Goal: Task Accomplishment & Management: Use online tool/utility

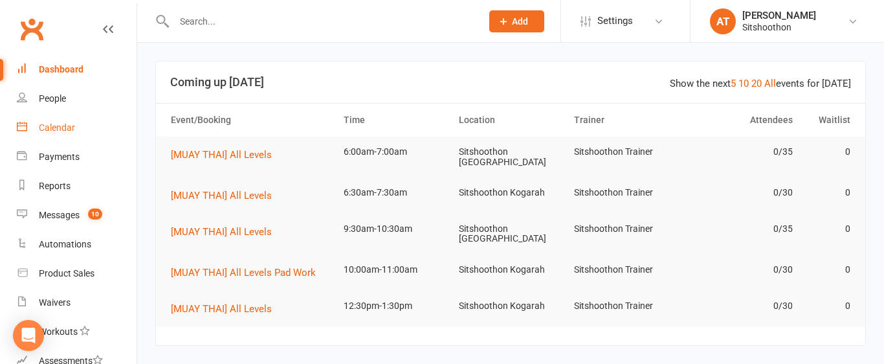
scroll to position [230, 0]
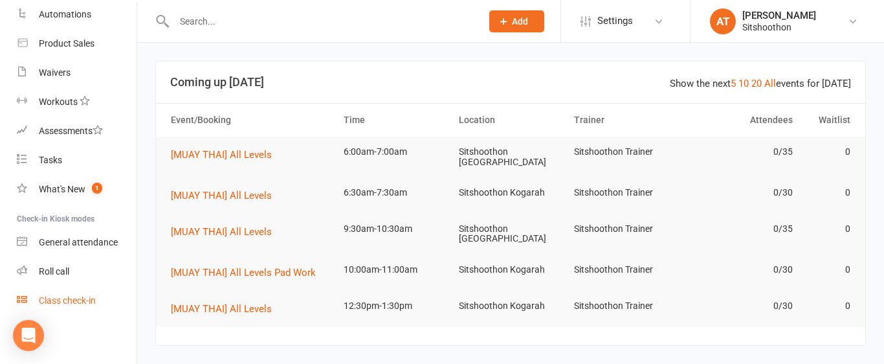
click at [45, 298] on div "Class check-in" at bounding box center [67, 300] width 57 height 10
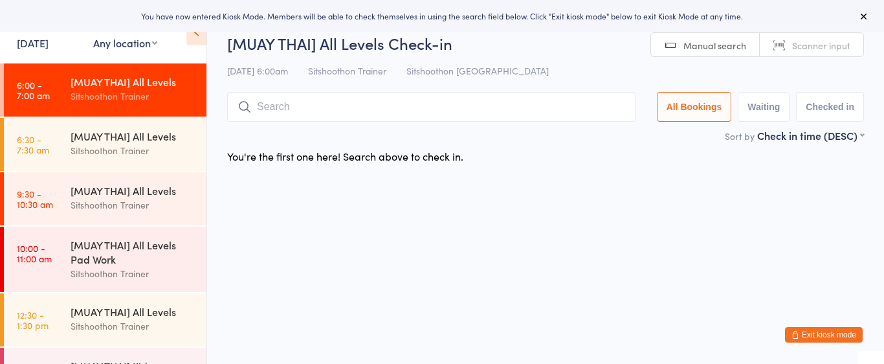
click at [107, 44] on select "Any location ST Martial Arts Arncliffe [GEOGRAPHIC_DATA] [GEOGRAPHIC_DATA]" at bounding box center [125, 43] width 64 height 14
select select "2"
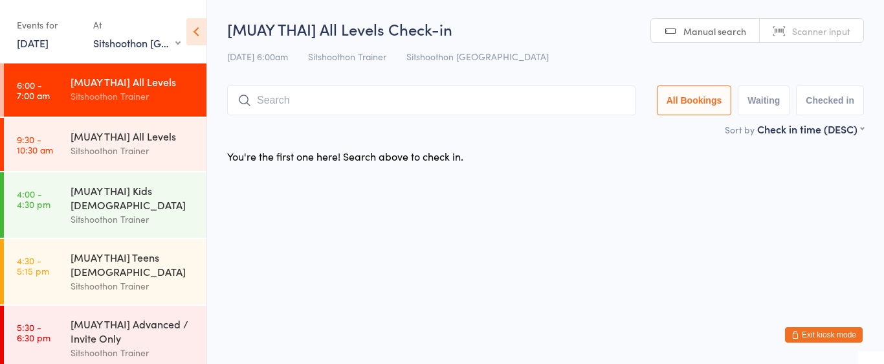
click at [247, 102] on icon at bounding box center [245, 101] width 12 height 12
click at [331, 104] on input "search" at bounding box center [431, 100] width 408 height 30
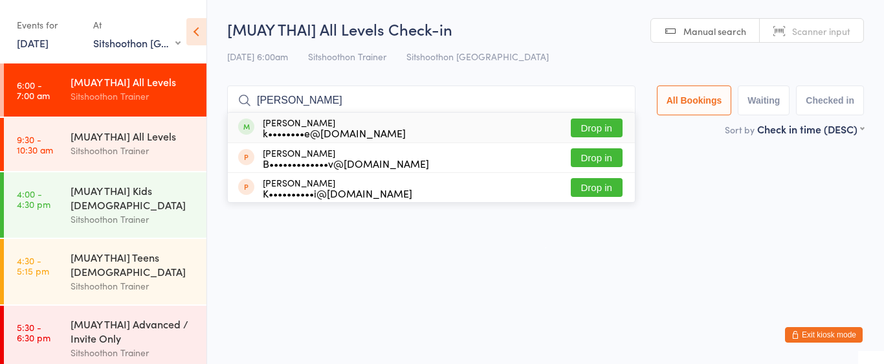
type input "vij"
click at [582, 128] on button "Drop in" at bounding box center [597, 127] width 52 height 19
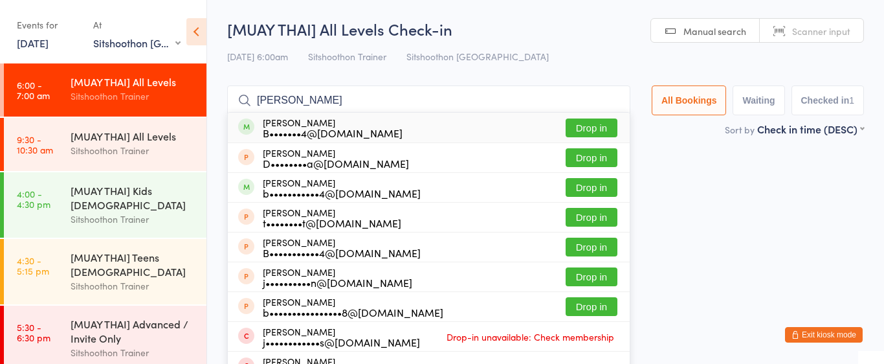
type input "blake andre"
click at [585, 131] on button "Drop in" at bounding box center [592, 127] width 52 height 19
